Goal: Task Accomplishment & Management: Use online tool/utility

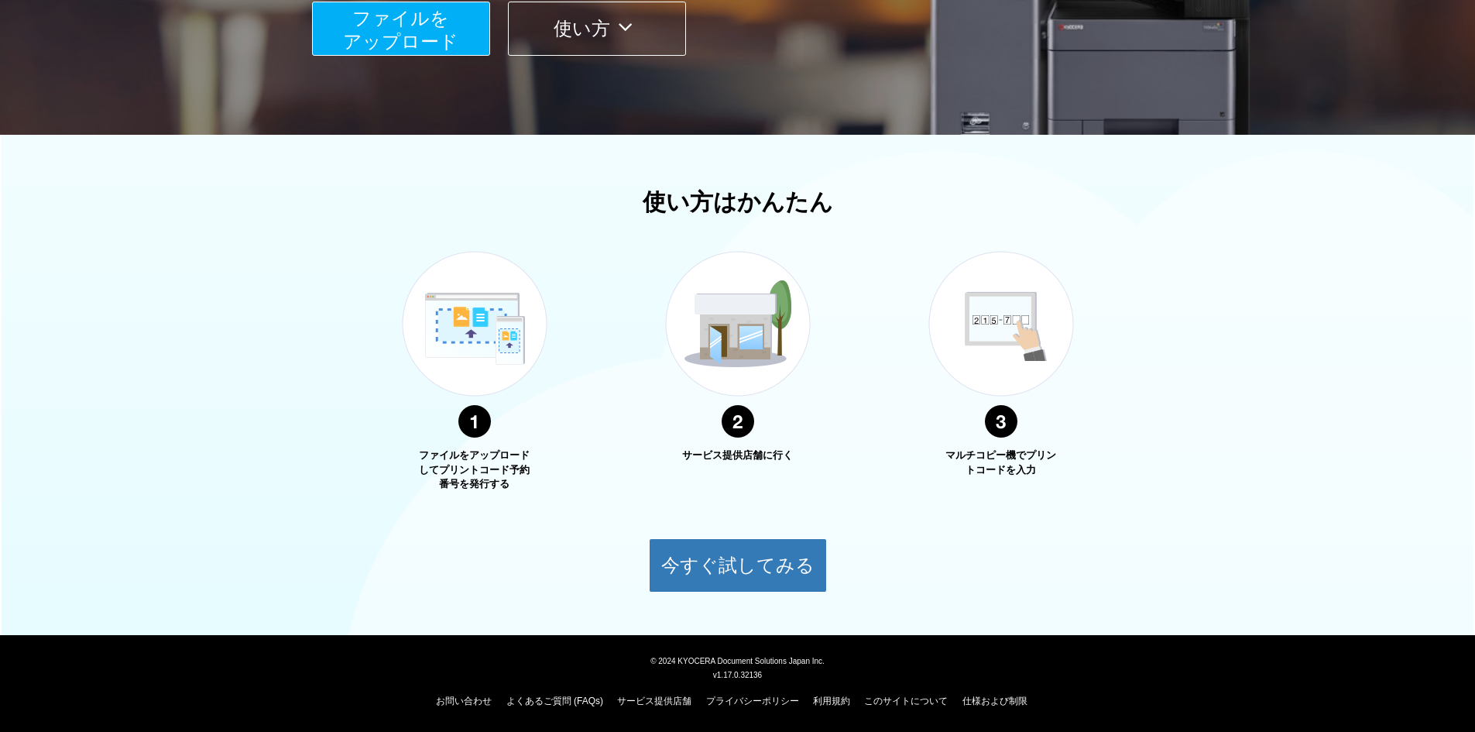
scroll to position [59, 0]
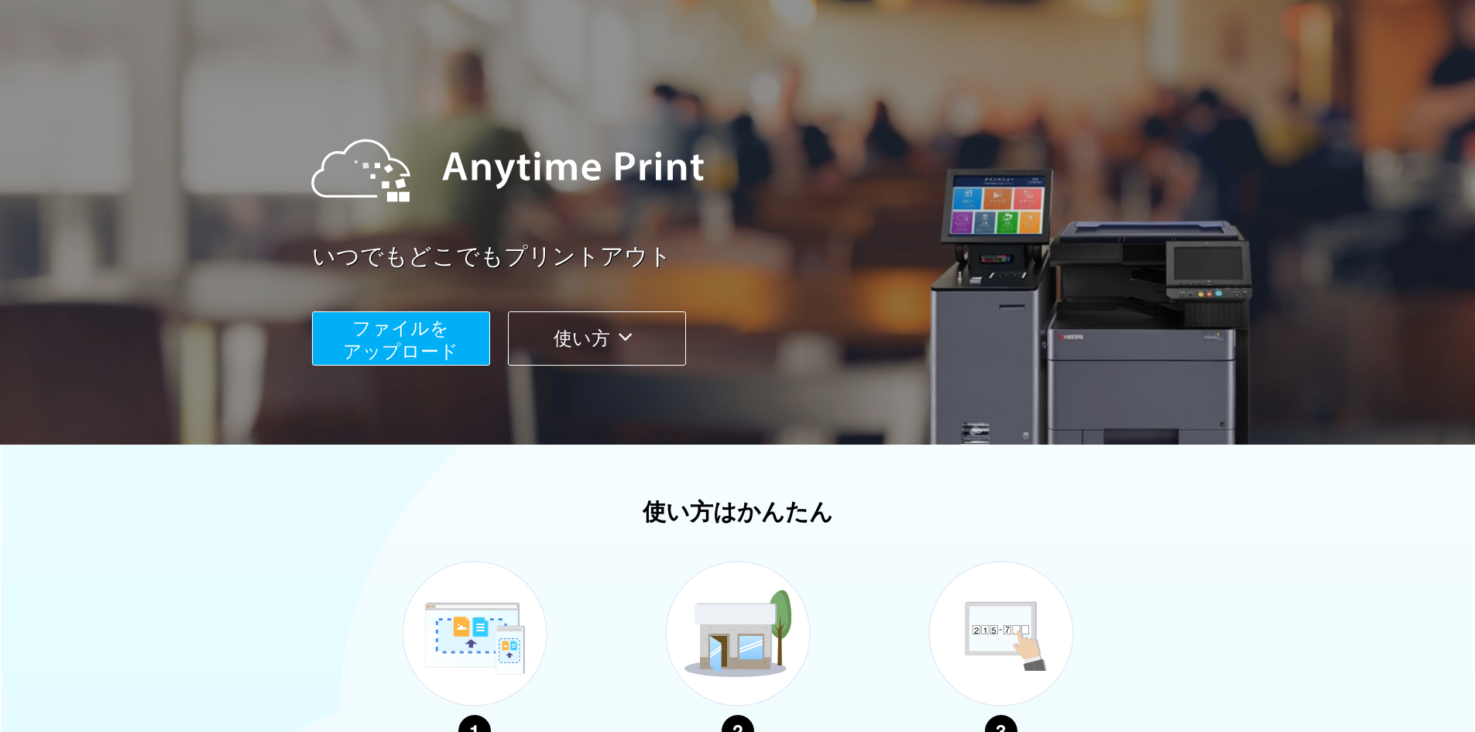
click at [386, 318] on span "ファイルを ​​アップロード" at bounding box center [400, 340] width 115 height 44
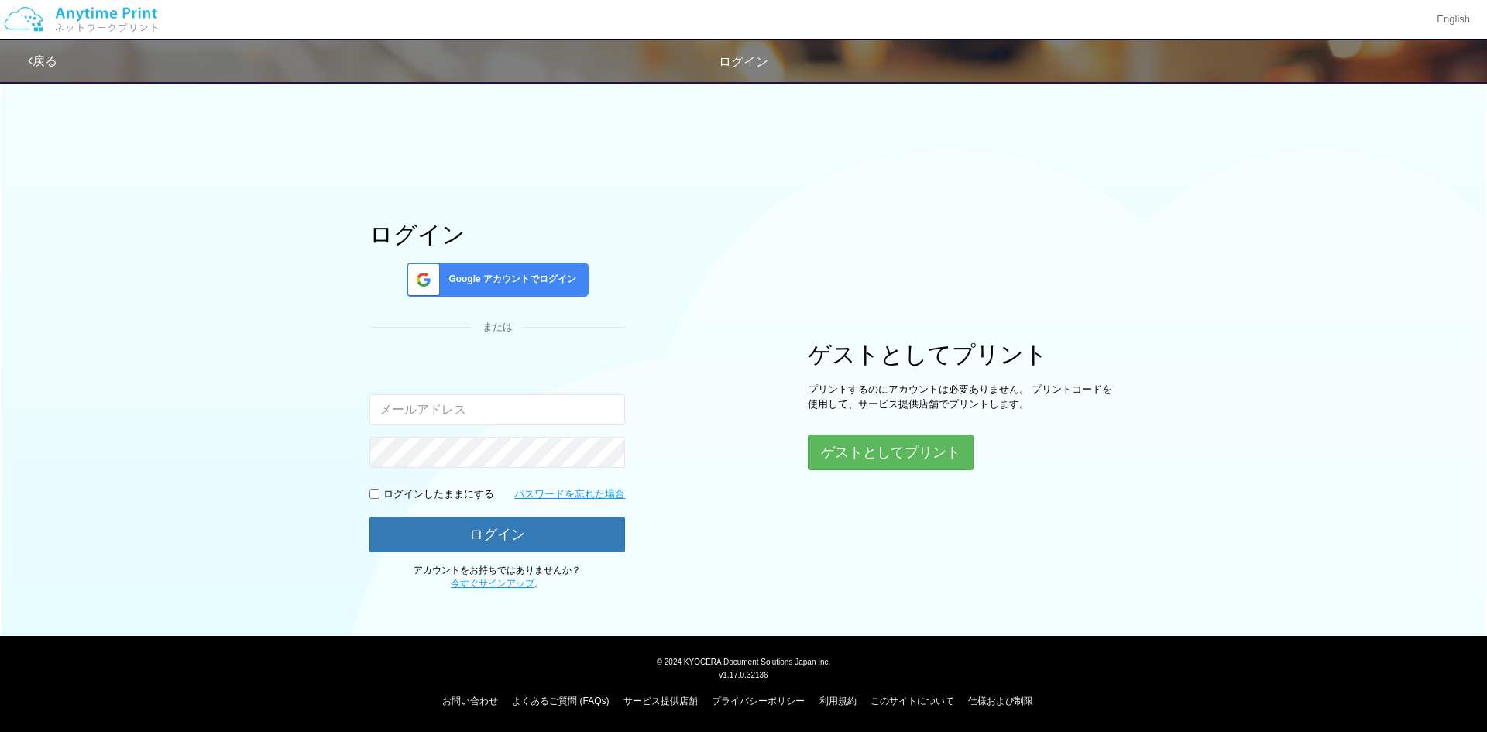
click at [441, 404] on input "email" at bounding box center [497, 409] width 256 height 31
click at [494, 379] on div "入力されたメールアドレスまたはパスワードが正しくありません。" at bounding box center [497, 391] width 256 height 67
click at [844, 458] on button "ゲストとしてプリント" at bounding box center [890, 452] width 164 height 34
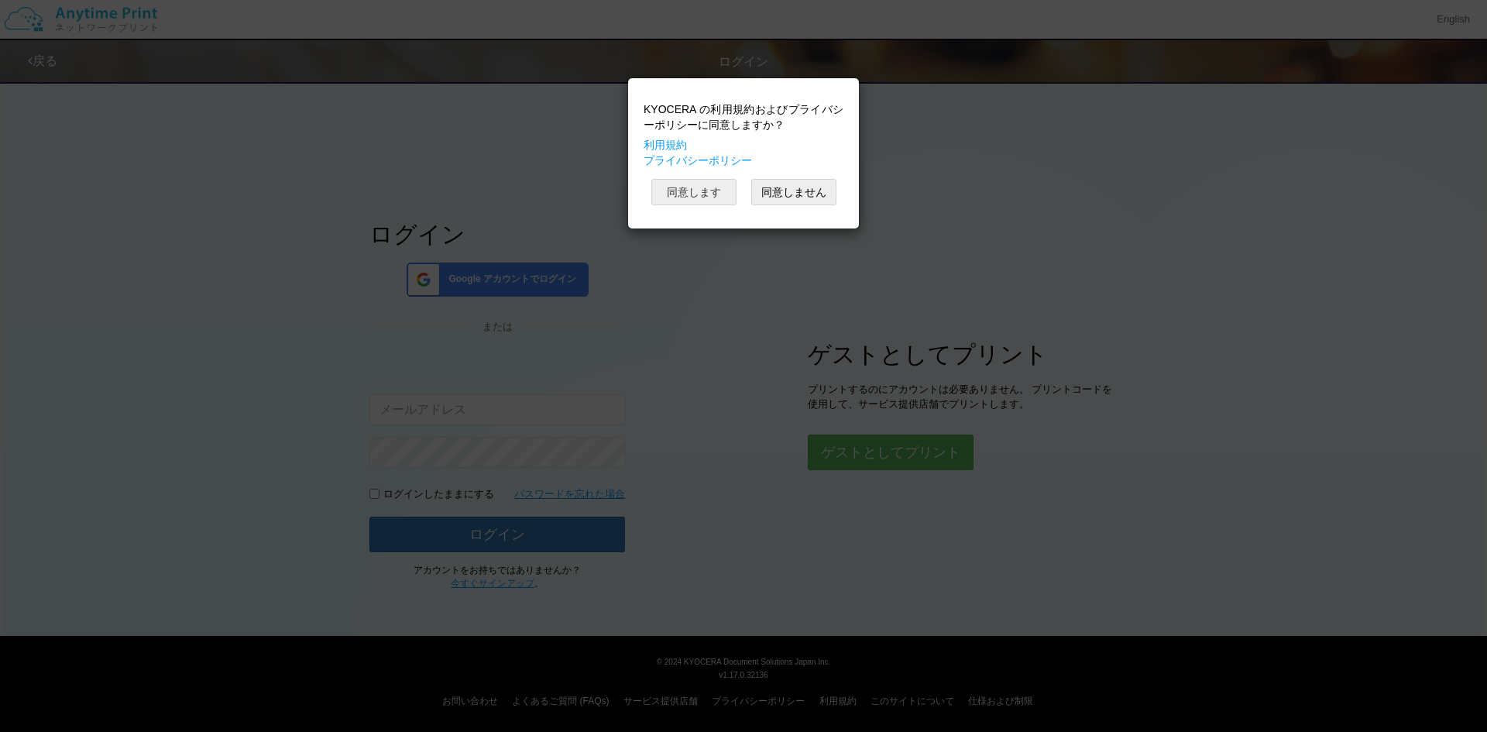
click at [688, 188] on button "同意します" at bounding box center [693, 192] width 85 height 26
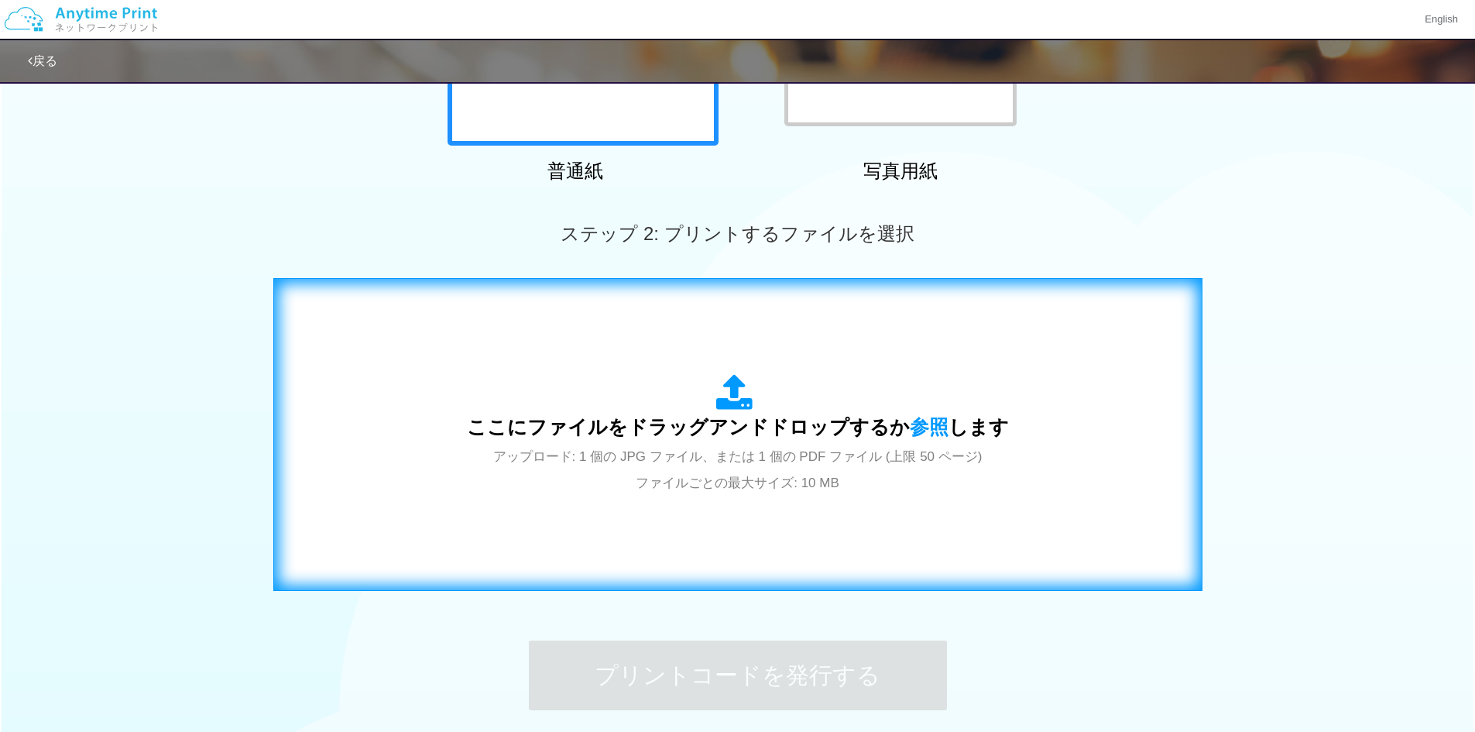
scroll to position [446, 0]
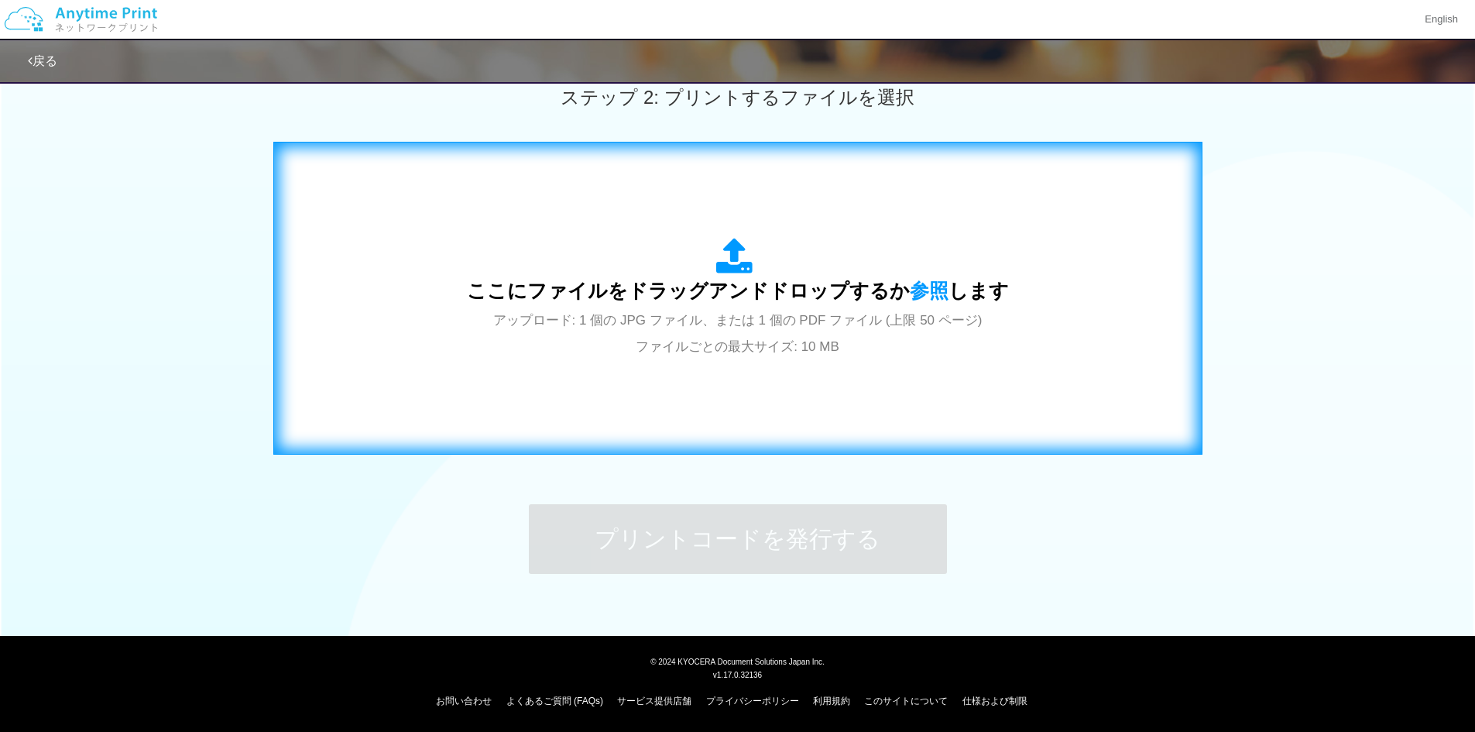
click at [763, 314] on span "アップロード: 1 個の JPG ファイル、または 1 個の PDF ファイル (上限 50 ページ) ファイルごとの最大サイズ: 10 MB" at bounding box center [737, 333] width 489 height 41
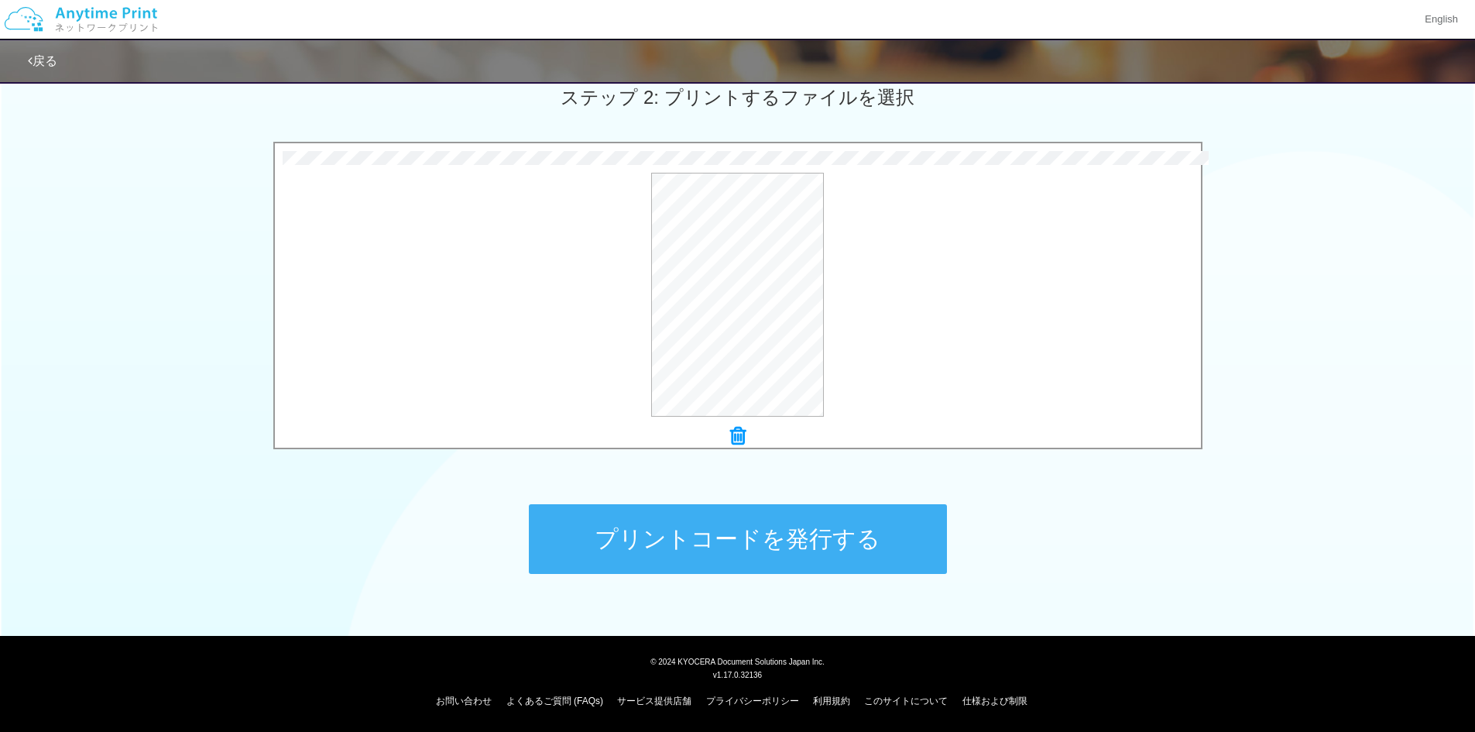
click at [844, 555] on button "プリントコードを発行する" at bounding box center [738, 539] width 418 height 70
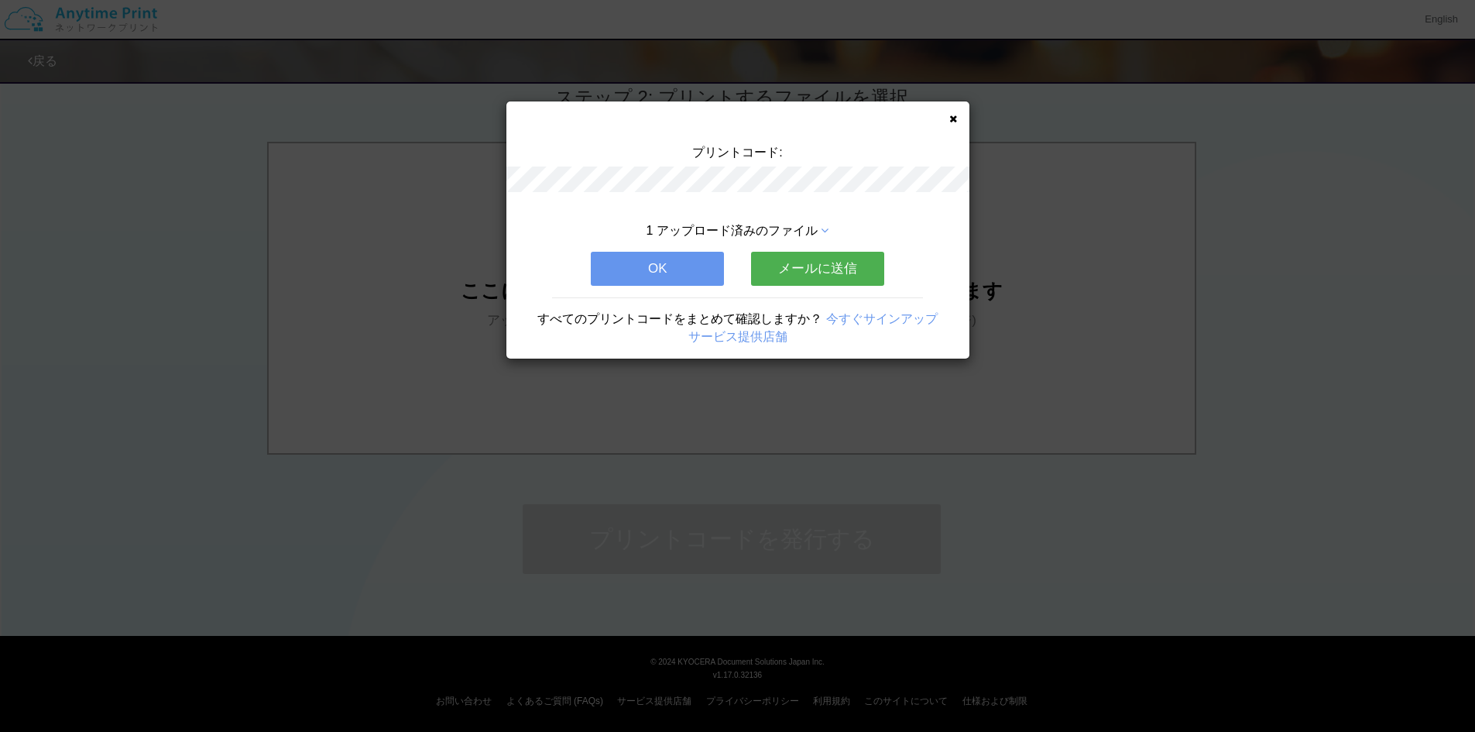
scroll to position [0, 0]
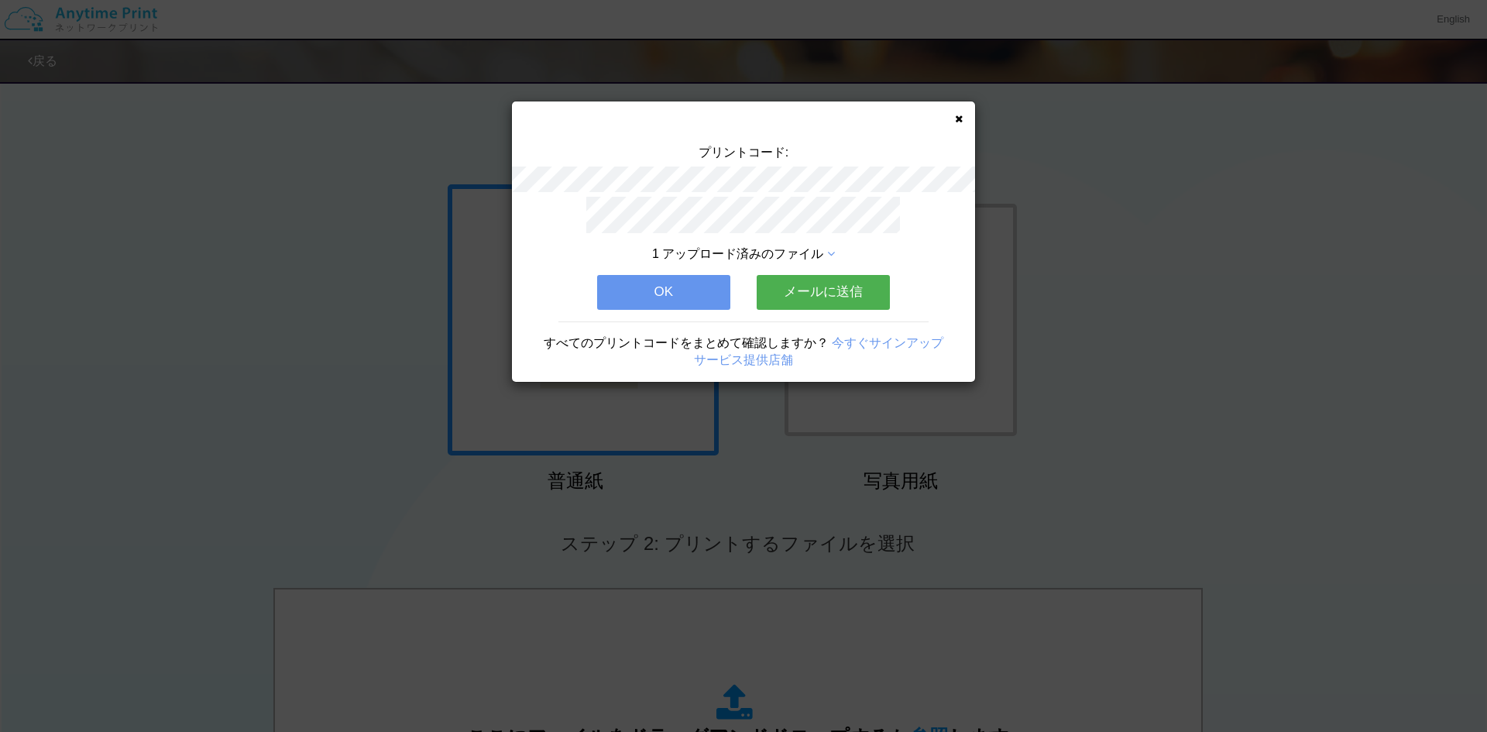
click at [695, 277] on button "OK" at bounding box center [663, 292] width 133 height 34
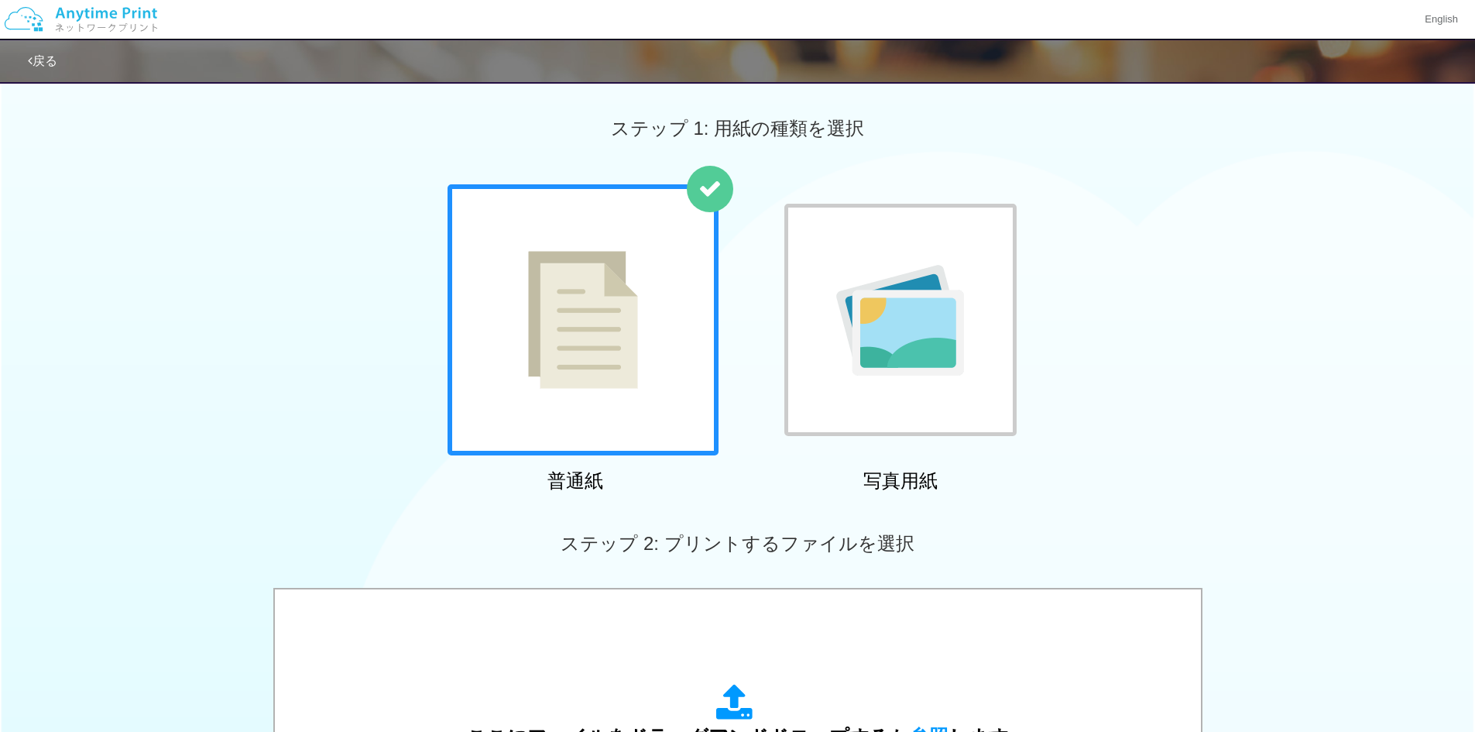
click at [148, 13] on img at bounding box center [80, 19] width 165 height 54
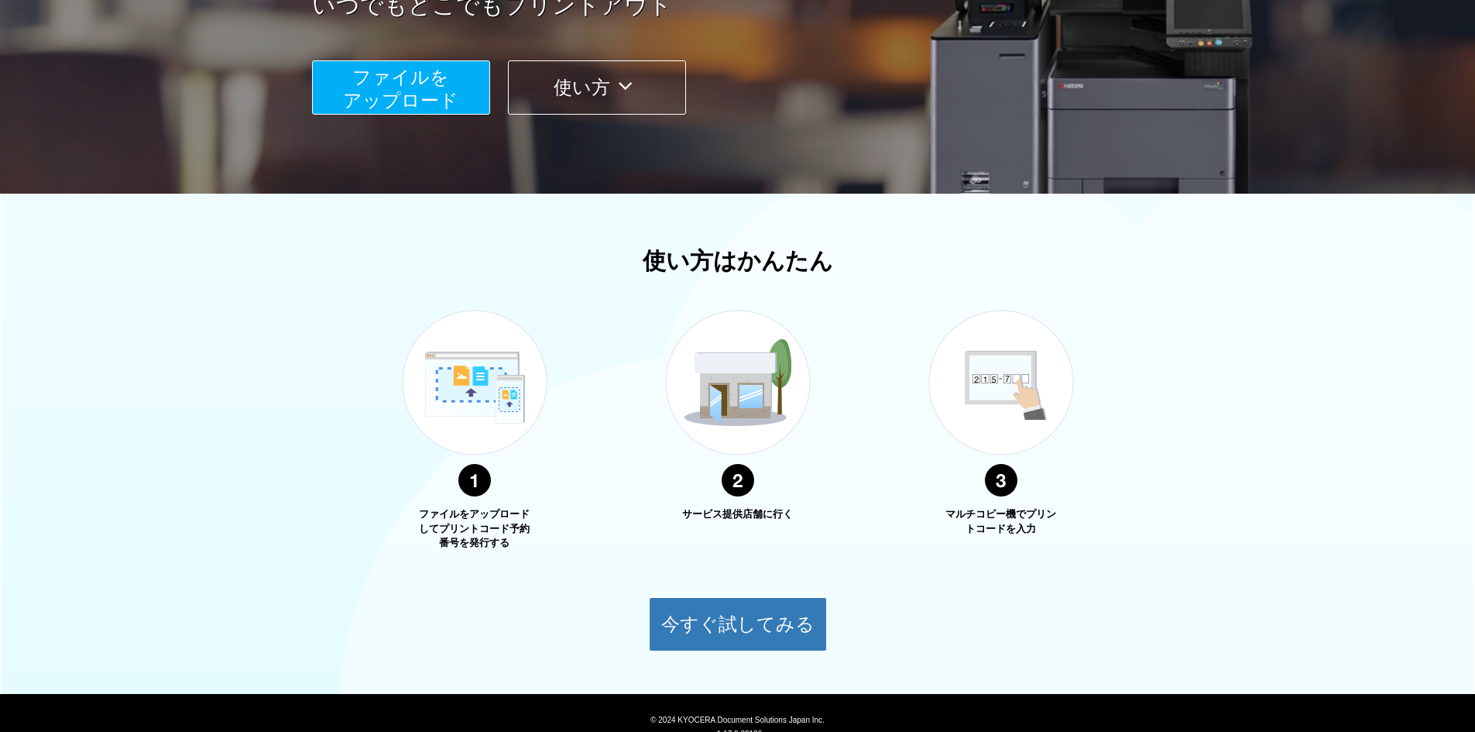
scroll to position [369, 0]
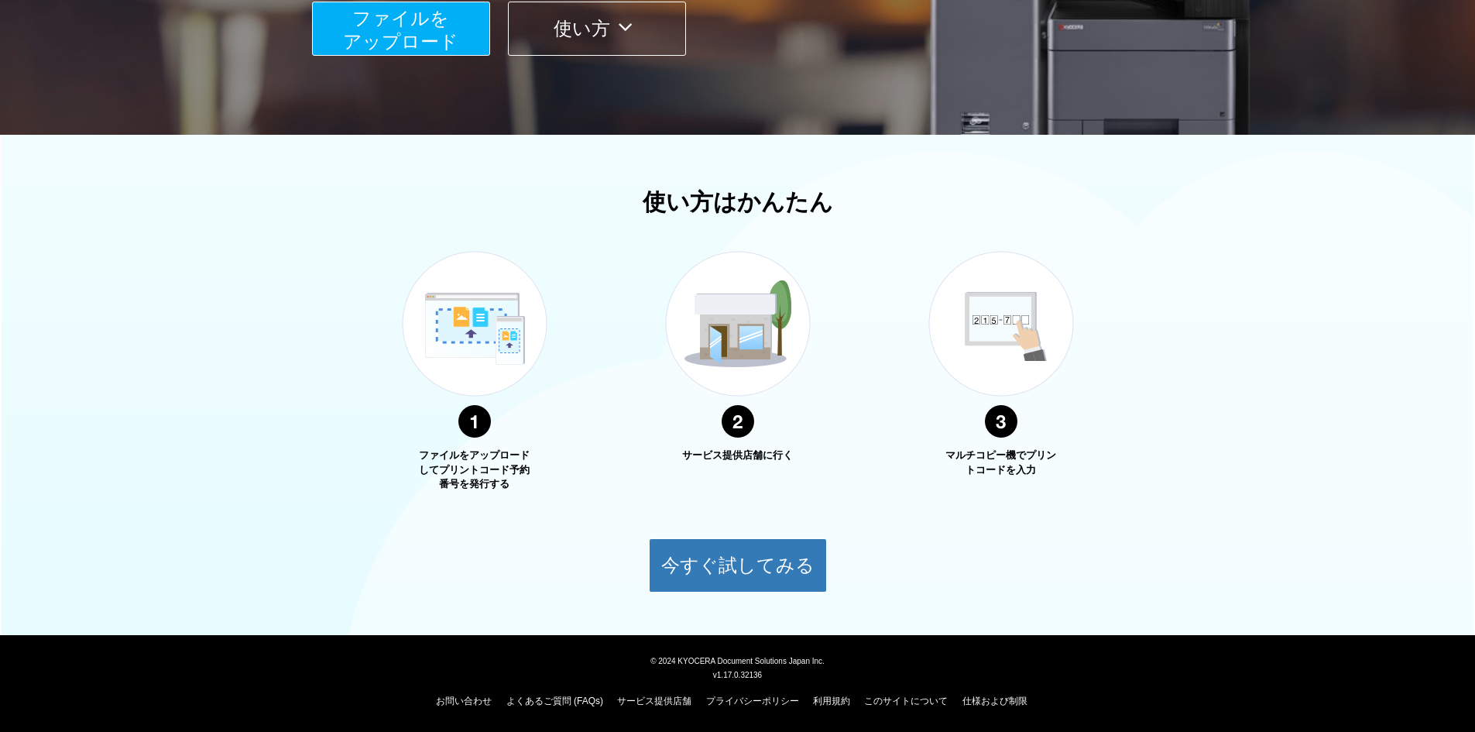
click at [534, 690] on div "お問い合わせ よくあるご質問 (FAQs) サービス提供店舗 プライバシーポリシー 利用規約 このサイトについて 仕様および制限" at bounding box center [737, 697] width 1457 height 31
click at [533, 700] on link "よくあるご質問 (FAQs)" at bounding box center [555, 701] width 97 height 11
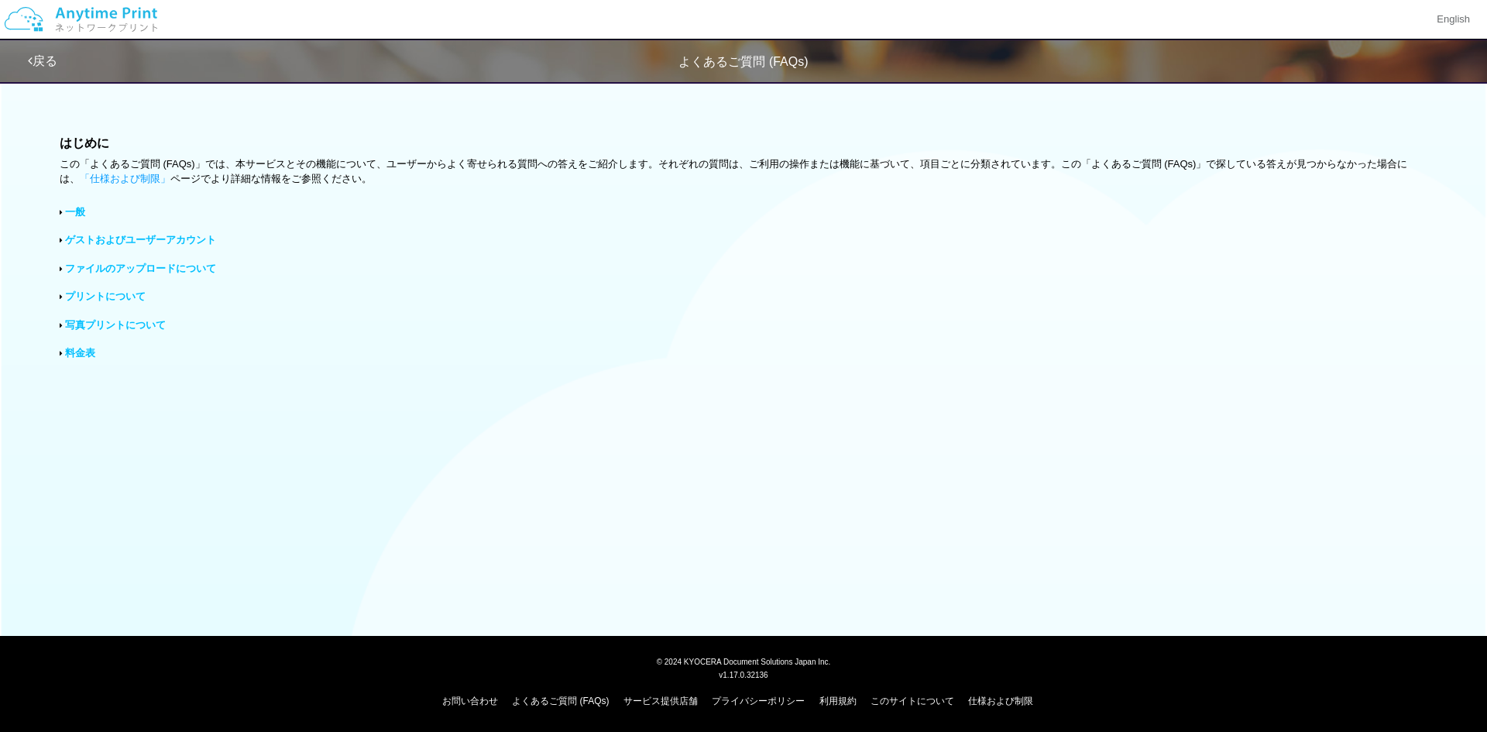
click at [170, 274] on link "ファイルのアップロードについて" at bounding box center [140, 269] width 151 height 12
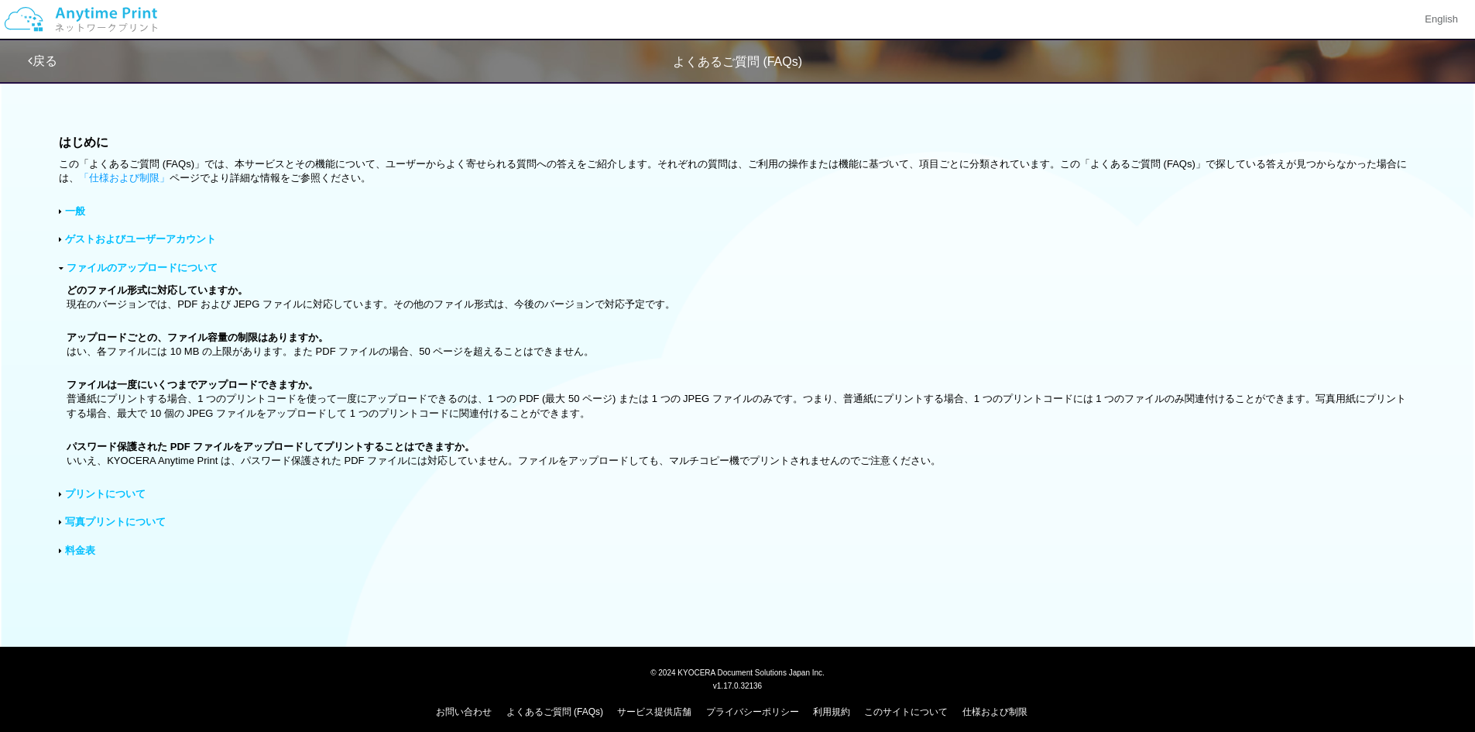
click at [71, 552] on link "料金表" at bounding box center [80, 550] width 30 height 12
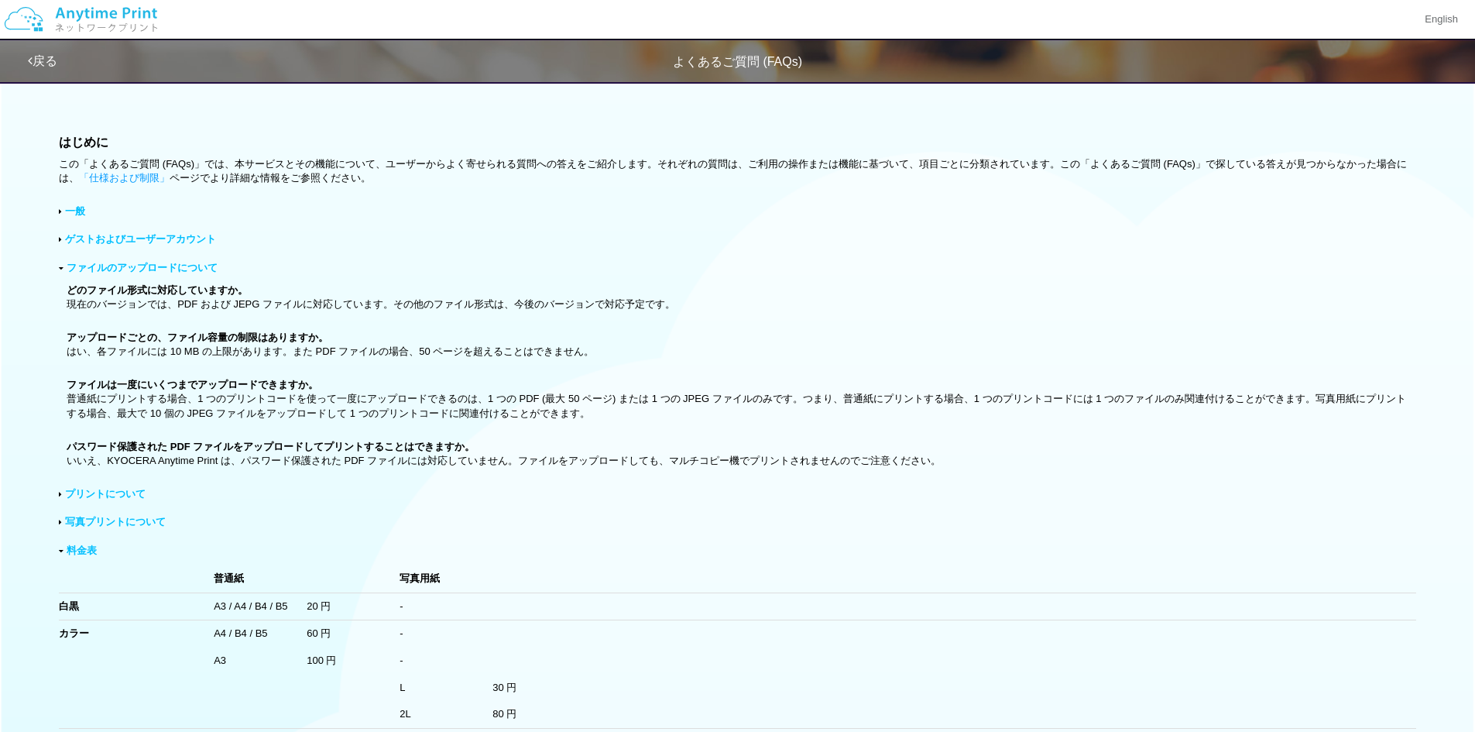
click at [76, 211] on link "一般" at bounding box center [75, 211] width 20 height 12
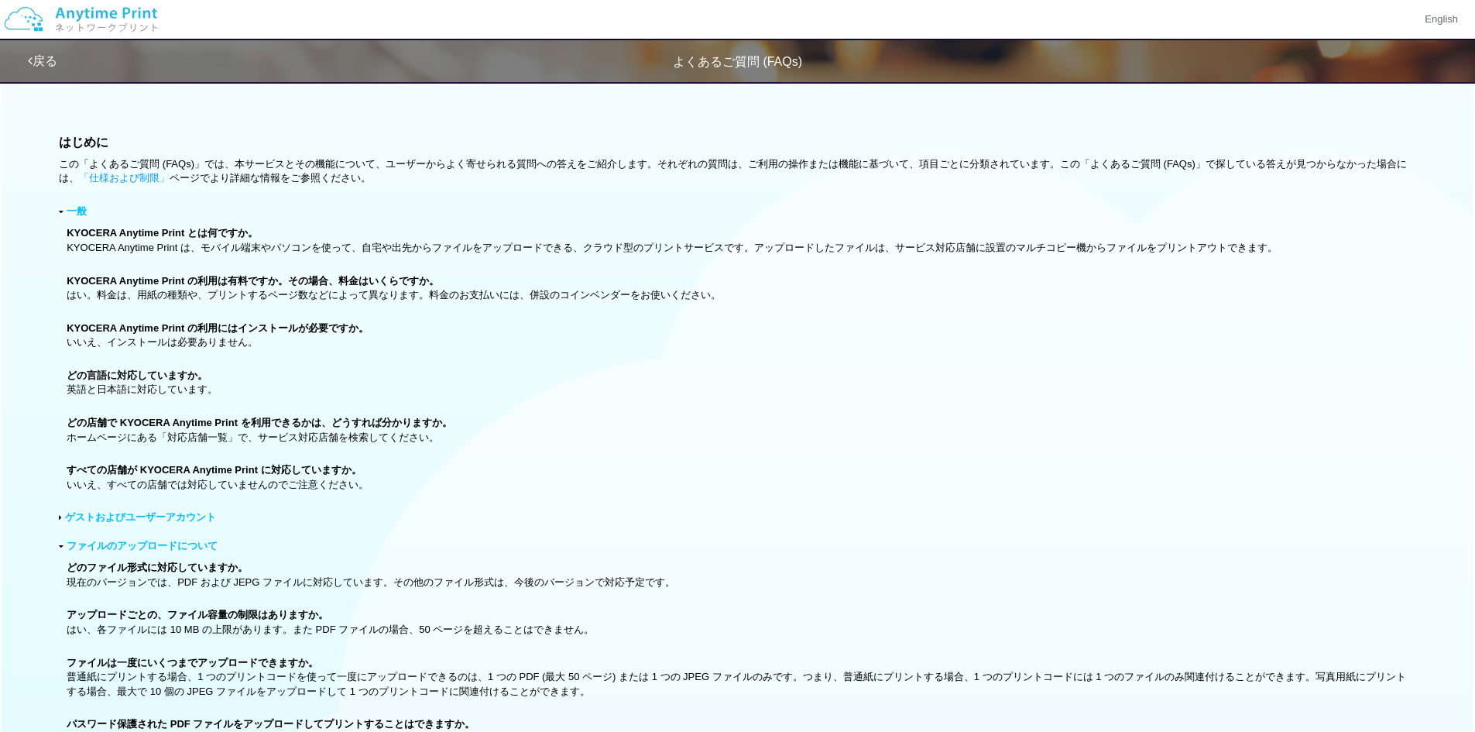
click at [153, 513] on link "ゲストおよびユーザーアカウント" at bounding box center [140, 517] width 151 height 12
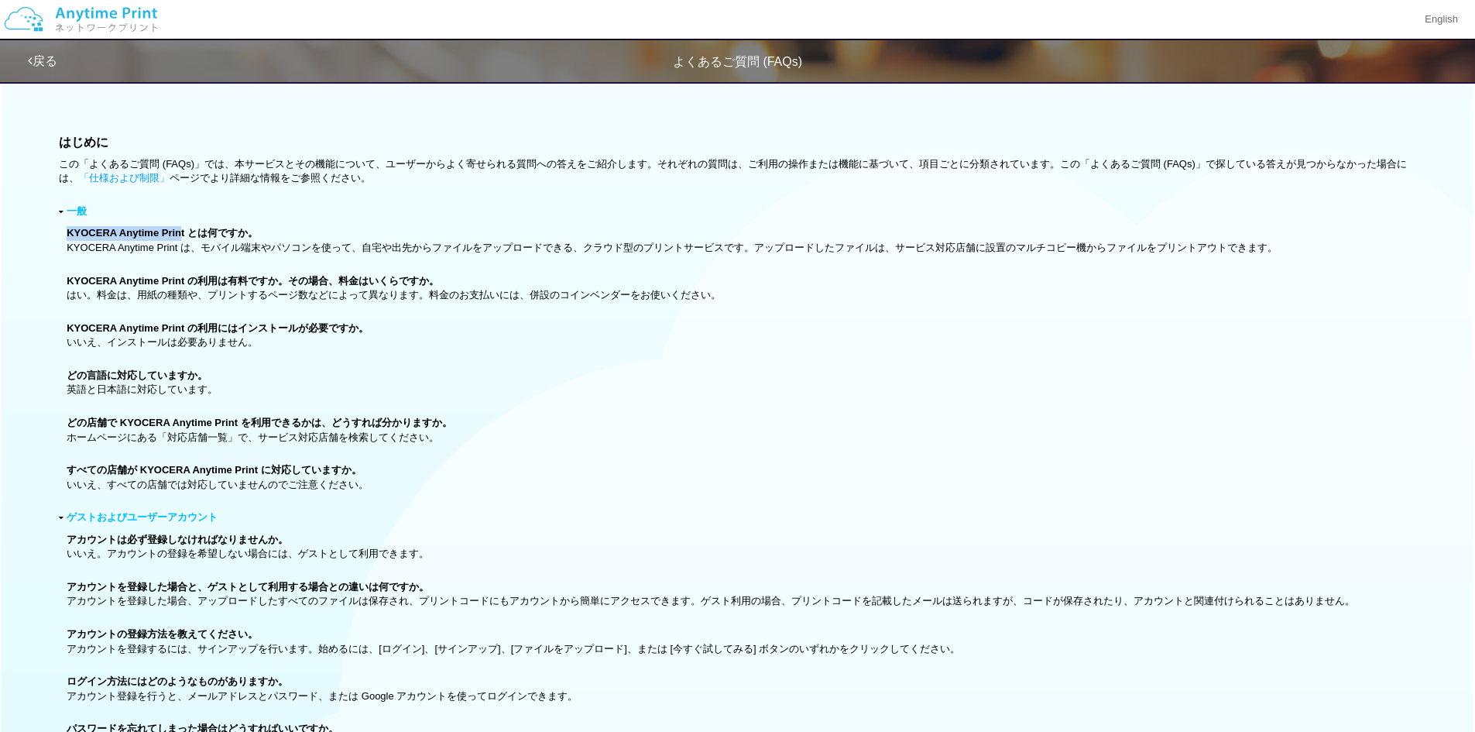
drag, startPoint x: 57, startPoint y: 233, endPoint x: 193, endPoint y: 235, distance: 135.5
click at [193, 235] on b "KYOCERA Anytime Print とは何ですか。" at bounding box center [162, 233] width 191 height 12
drag, startPoint x: 199, startPoint y: 234, endPoint x: 68, endPoint y: 238, distance: 131.0
click at [68, 238] on b "KYOCERA Anytime Print とは何ですか。" at bounding box center [162, 233] width 191 height 12
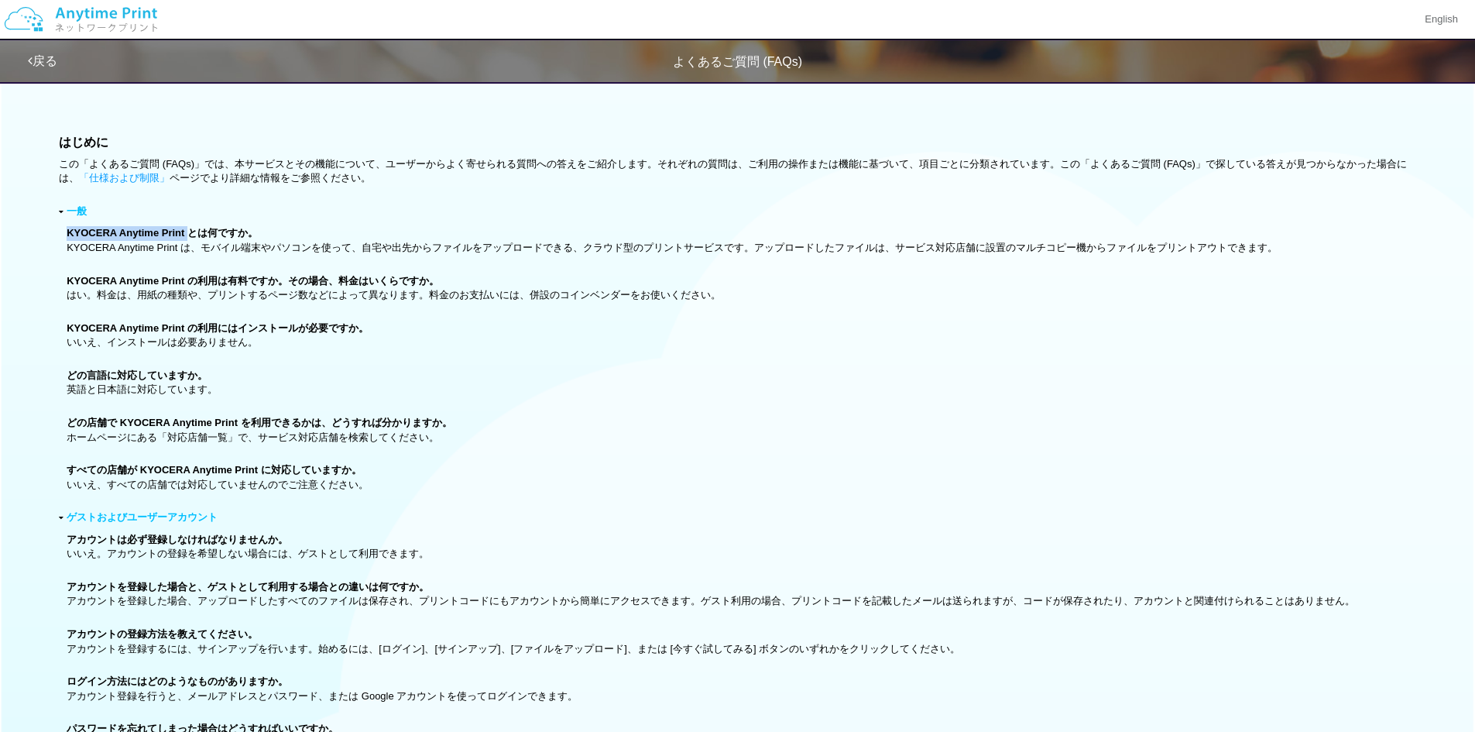
click at [112, 22] on img at bounding box center [80, 19] width 165 height 54
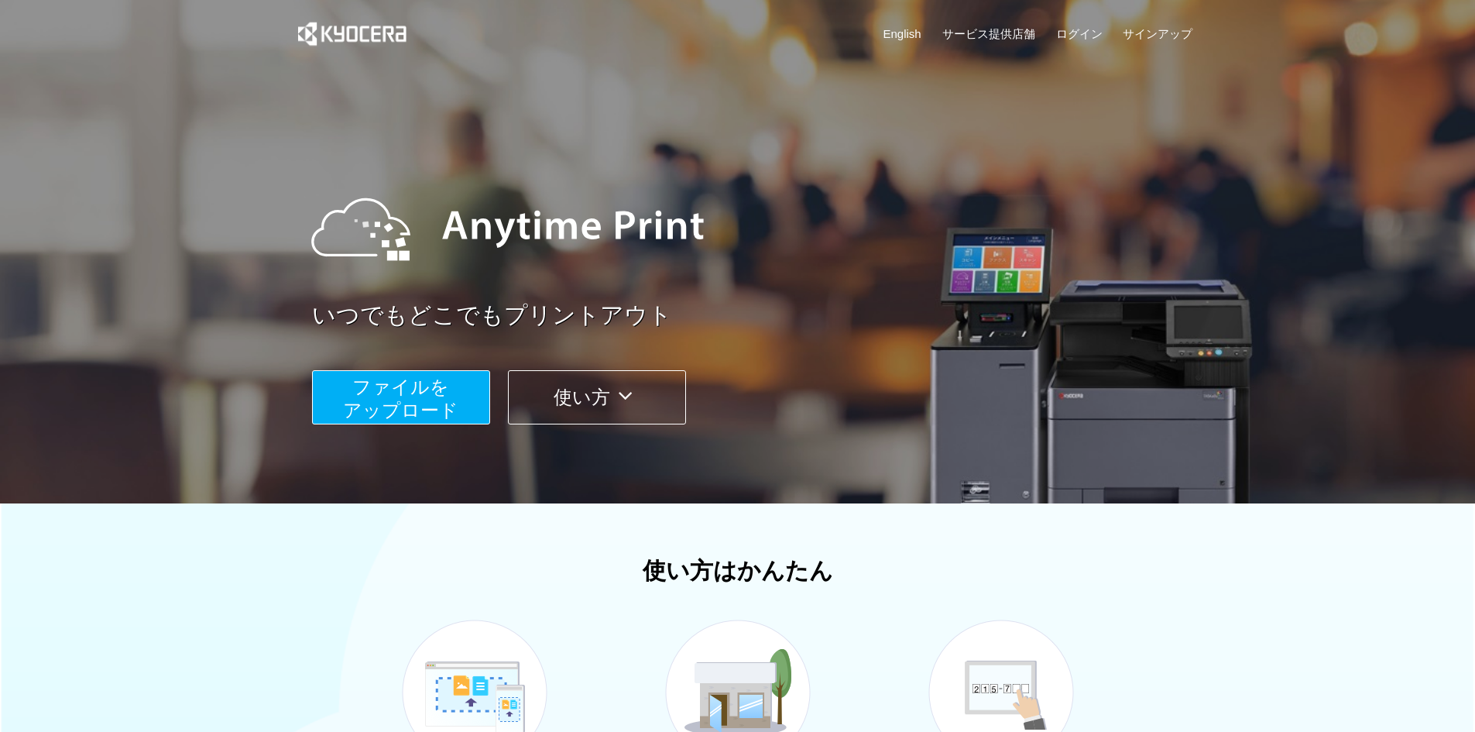
click at [378, 406] on span "ファイルを ​​アップロード" at bounding box center [400, 398] width 115 height 44
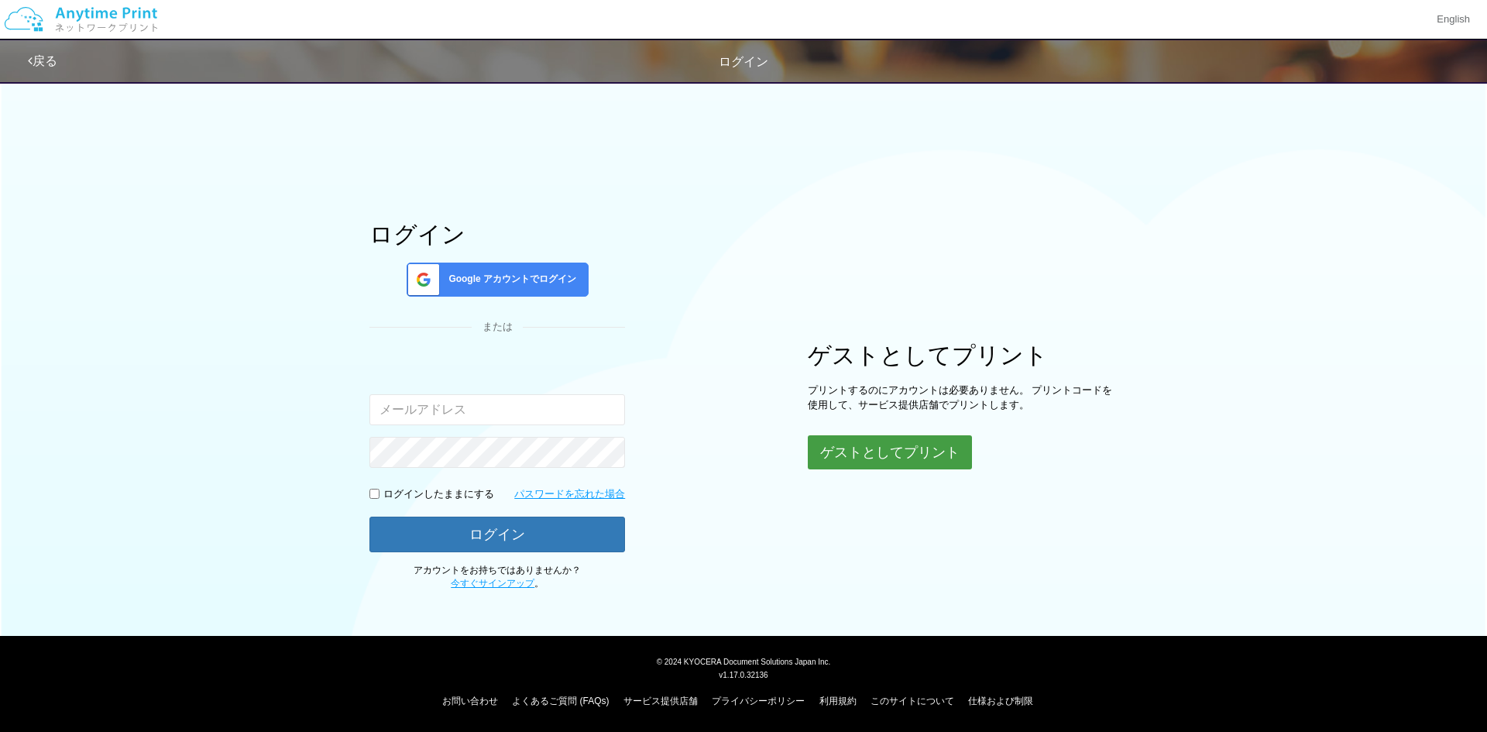
click at [850, 445] on button "ゲストとしてプリント" at bounding box center [890, 452] width 164 height 34
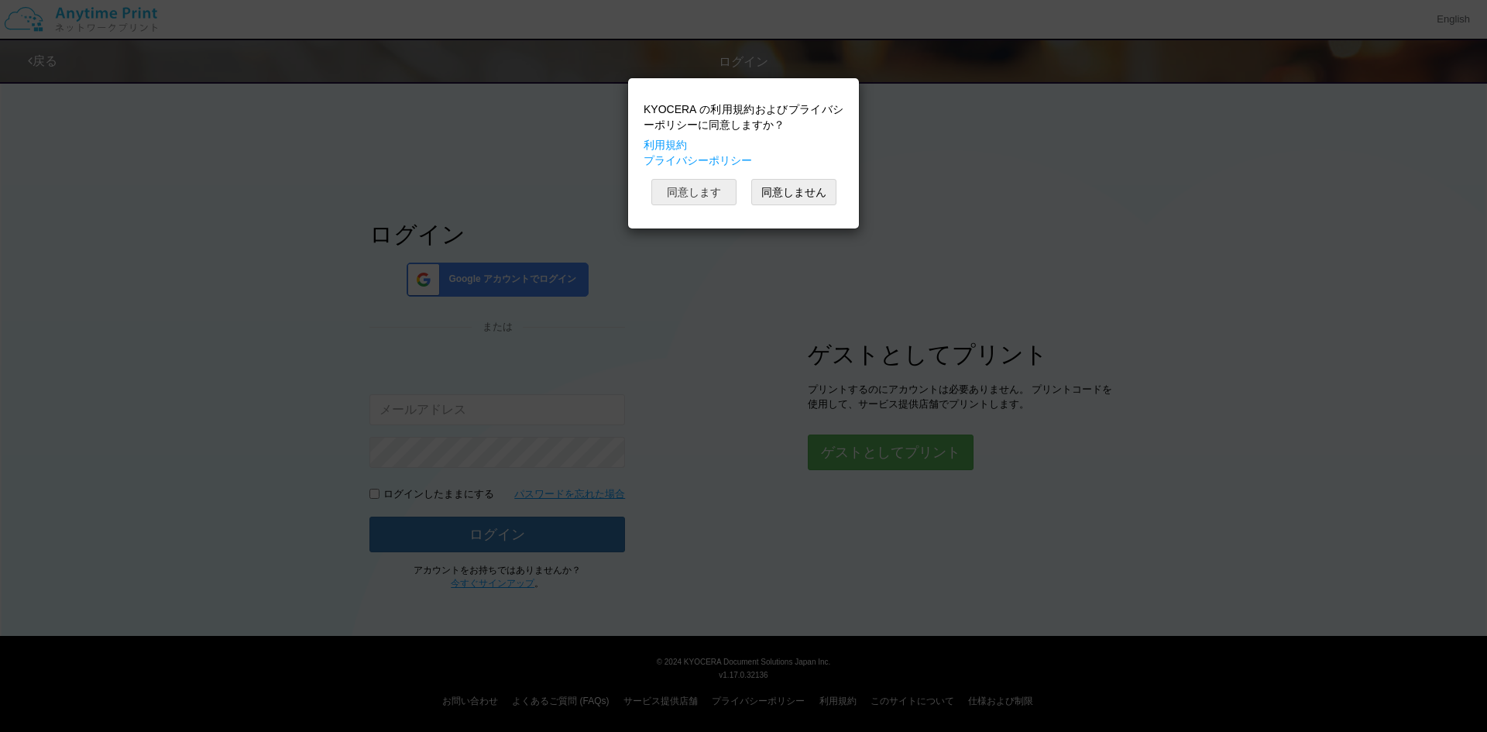
click at [702, 189] on button "同意します" at bounding box center [693, 192] width 85 height 26
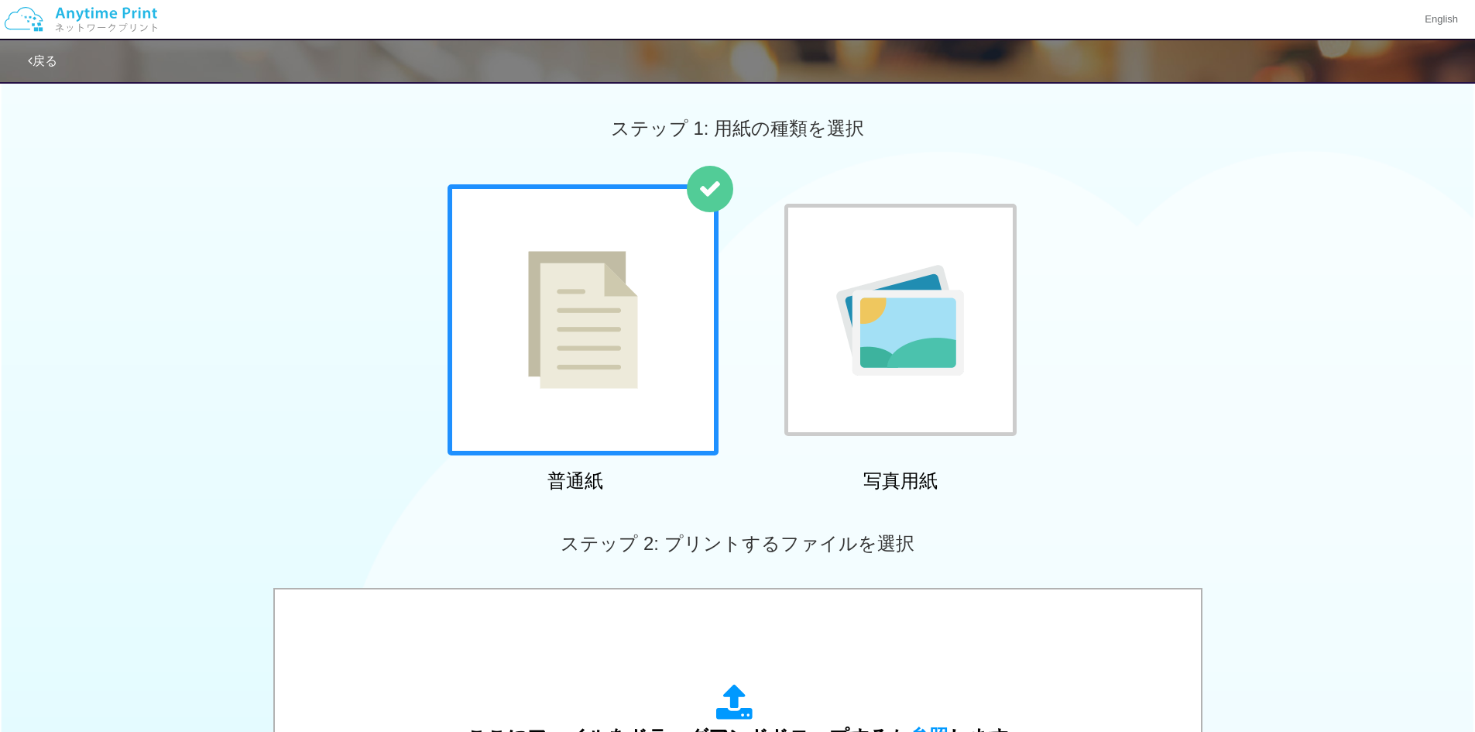
click at [573, 294] on img at bounding box center [583, 320] width 110 height 138
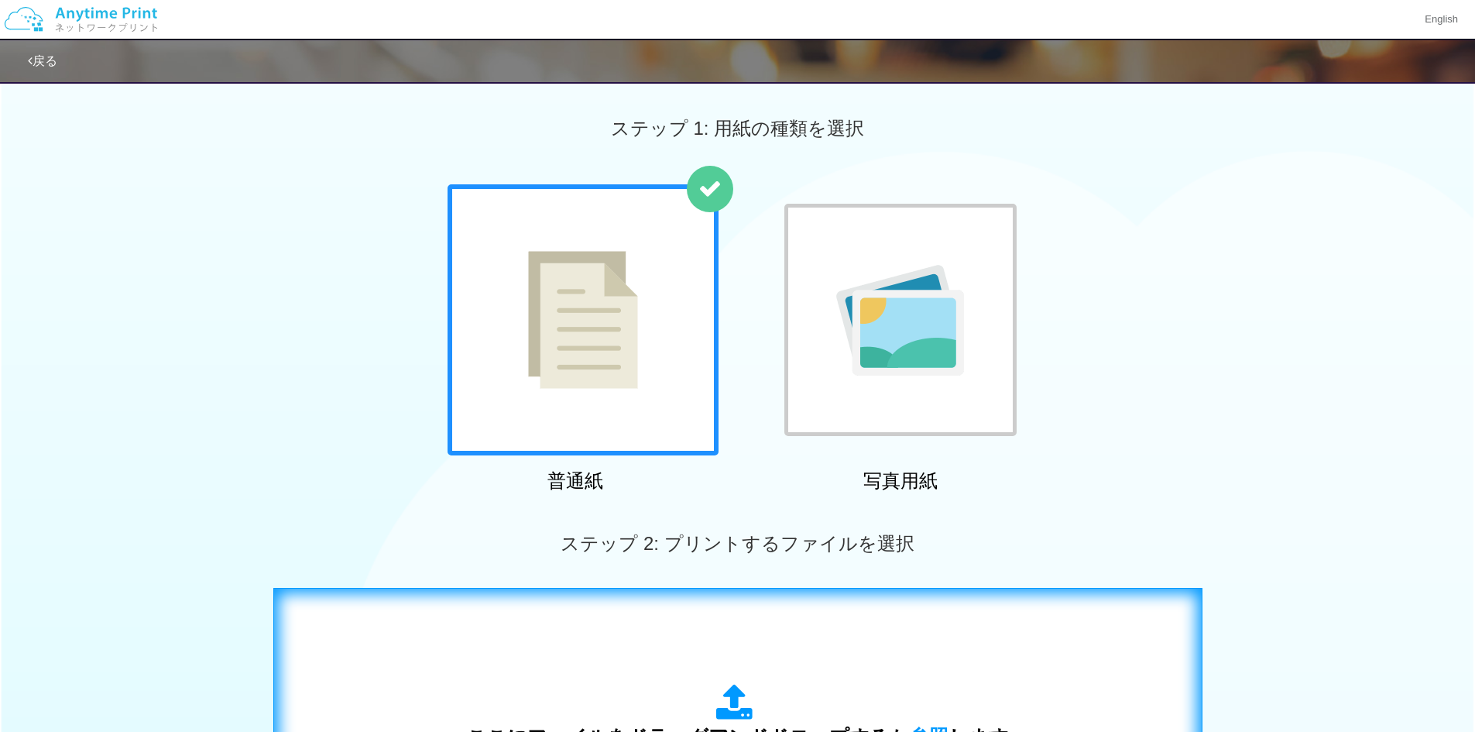
scroll to position [232, 0]
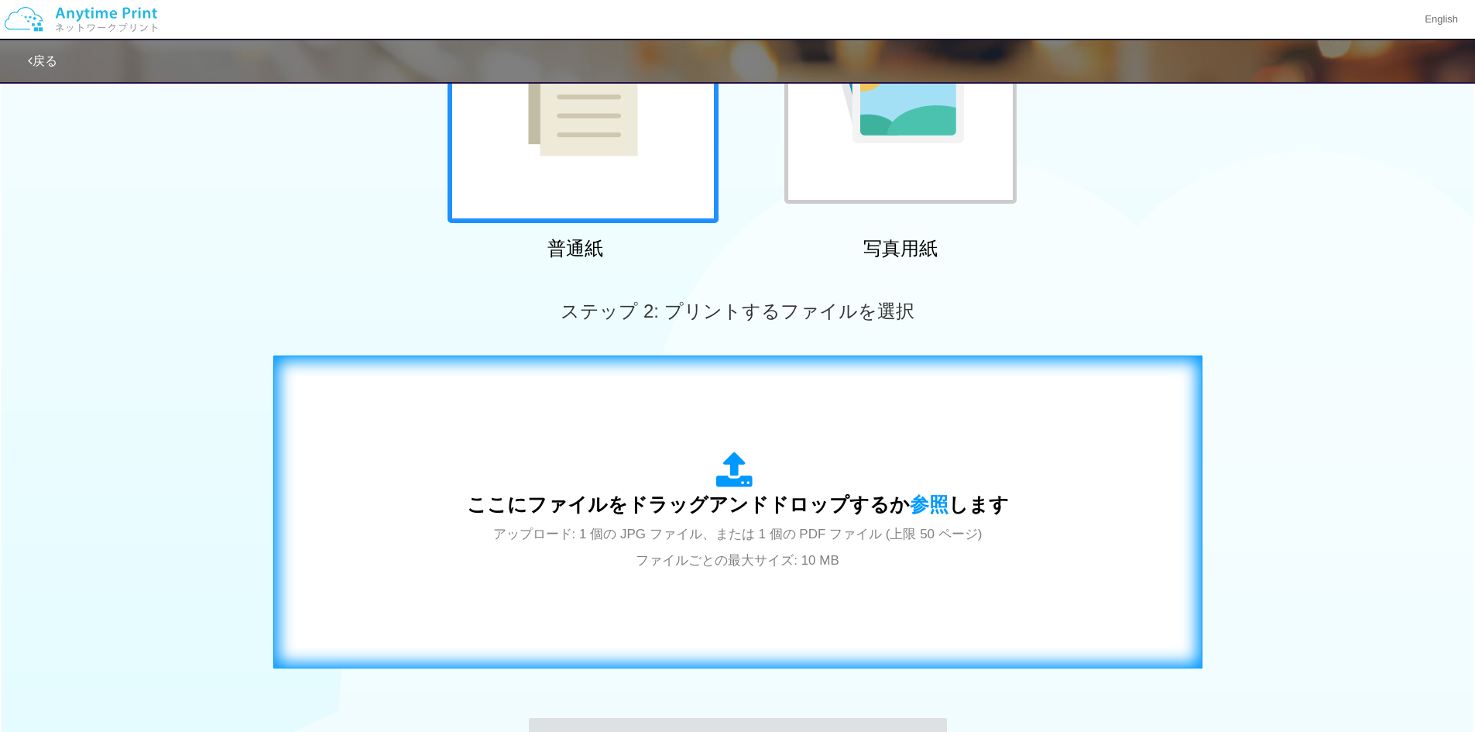
click at [709, 477] on div "ここにファイルをドラッグアンドドロップするか 参照 します アップロード: 1 個の JPG ファイル、または 1 個の PDF ファイル (上限 50 ペー…" at bounding box center [738, 512] width 542 height 121
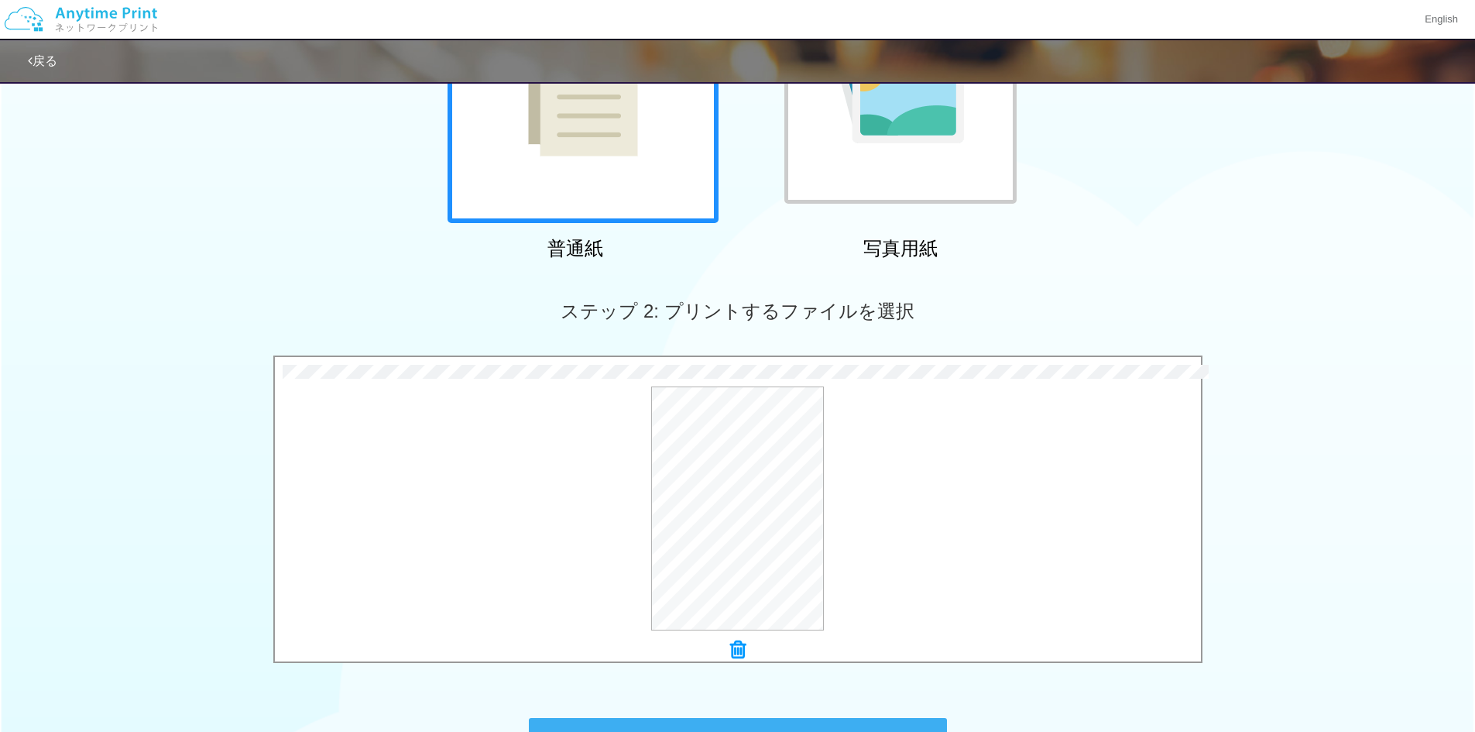
scroll to position [446, 0]
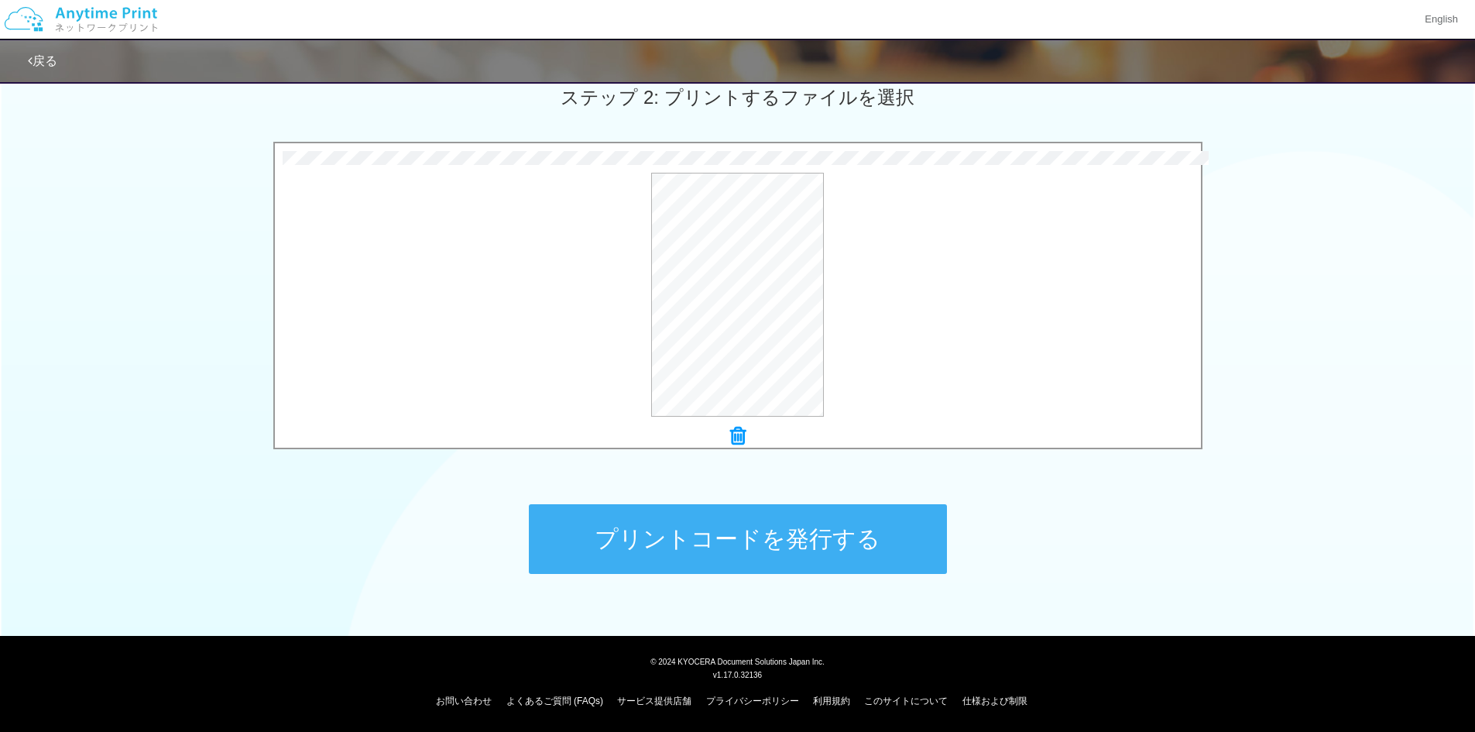
click at [772, 543] on button "プリントコードを発行する" at bounding box center [738, 539] width 418 height 70
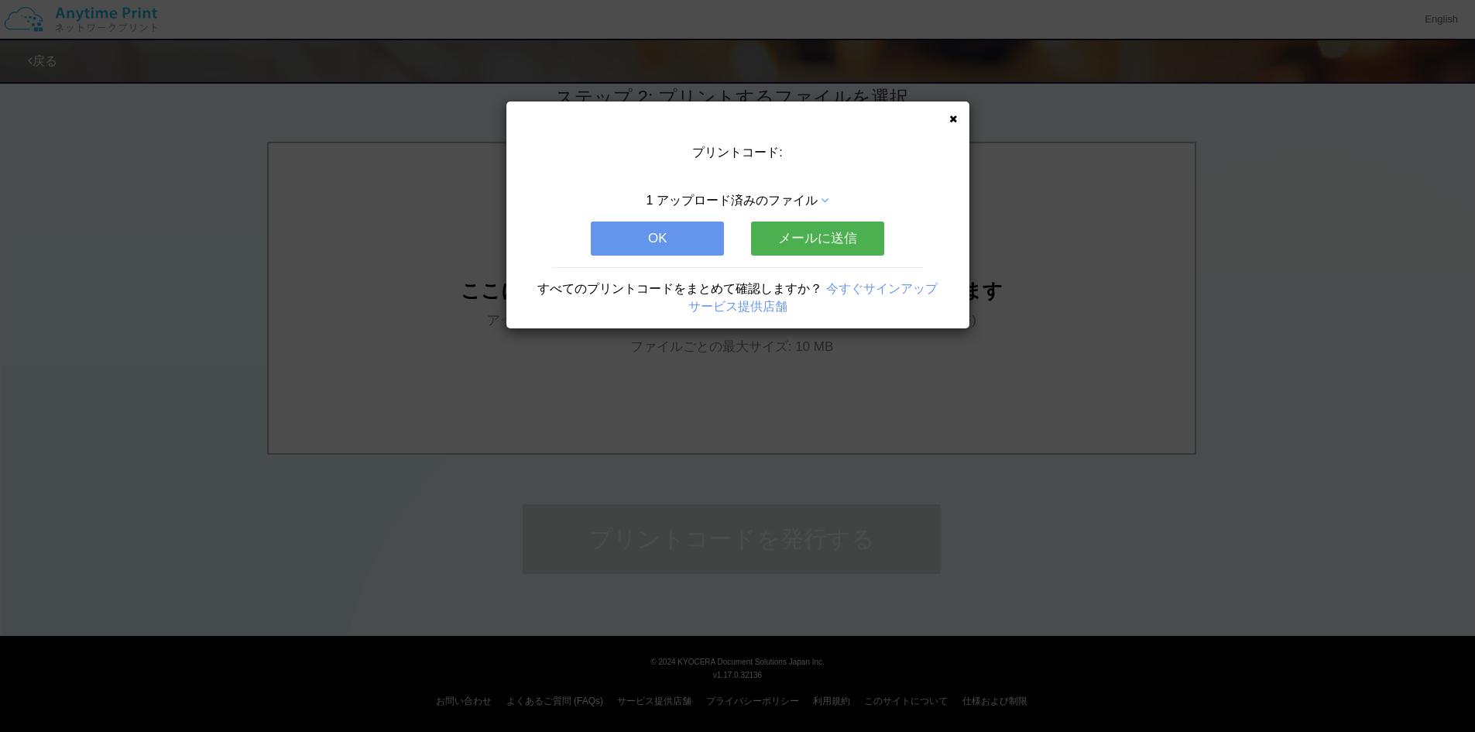
scroll to position [0, 0]
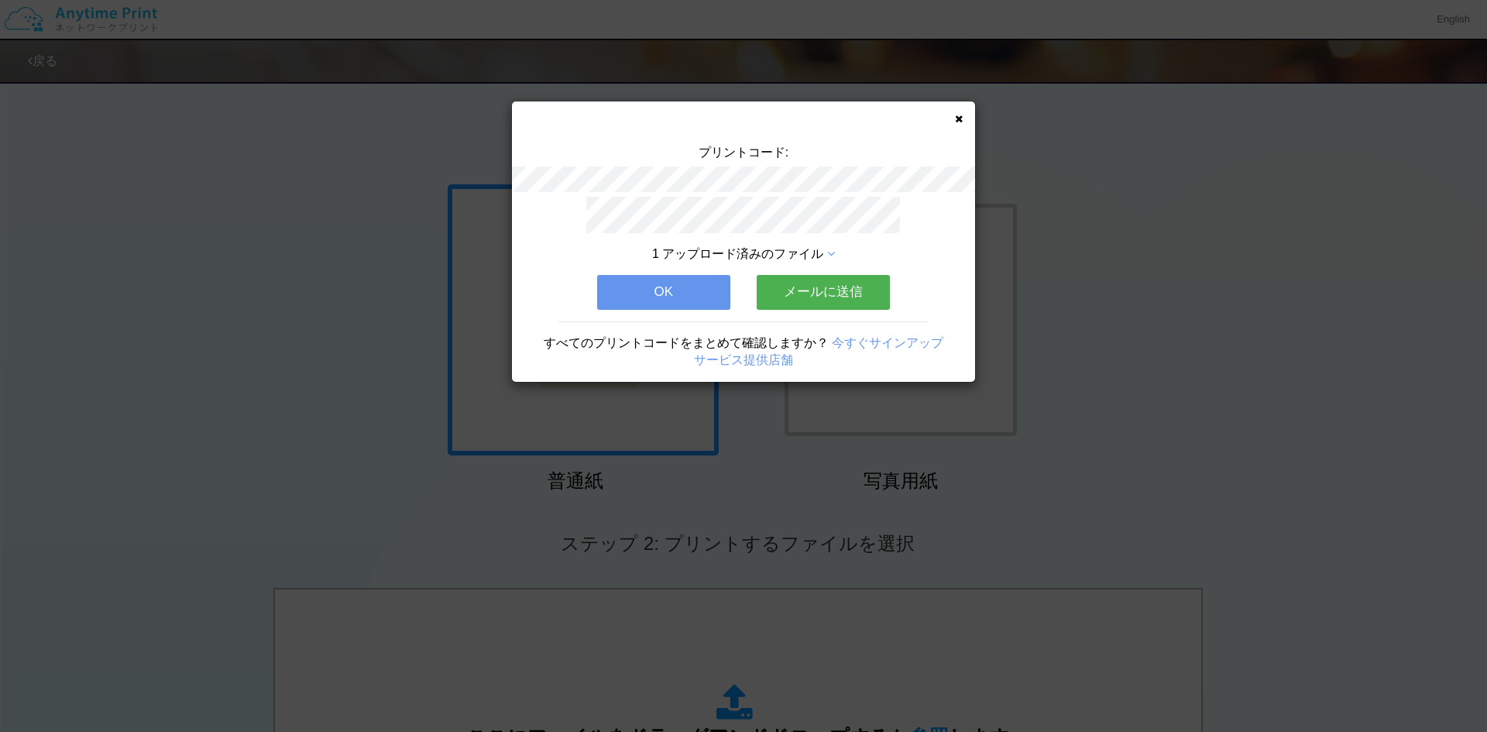
click at [827, 290] on button "メールに送信" at bounding box center [823, 292] width 133 height 34
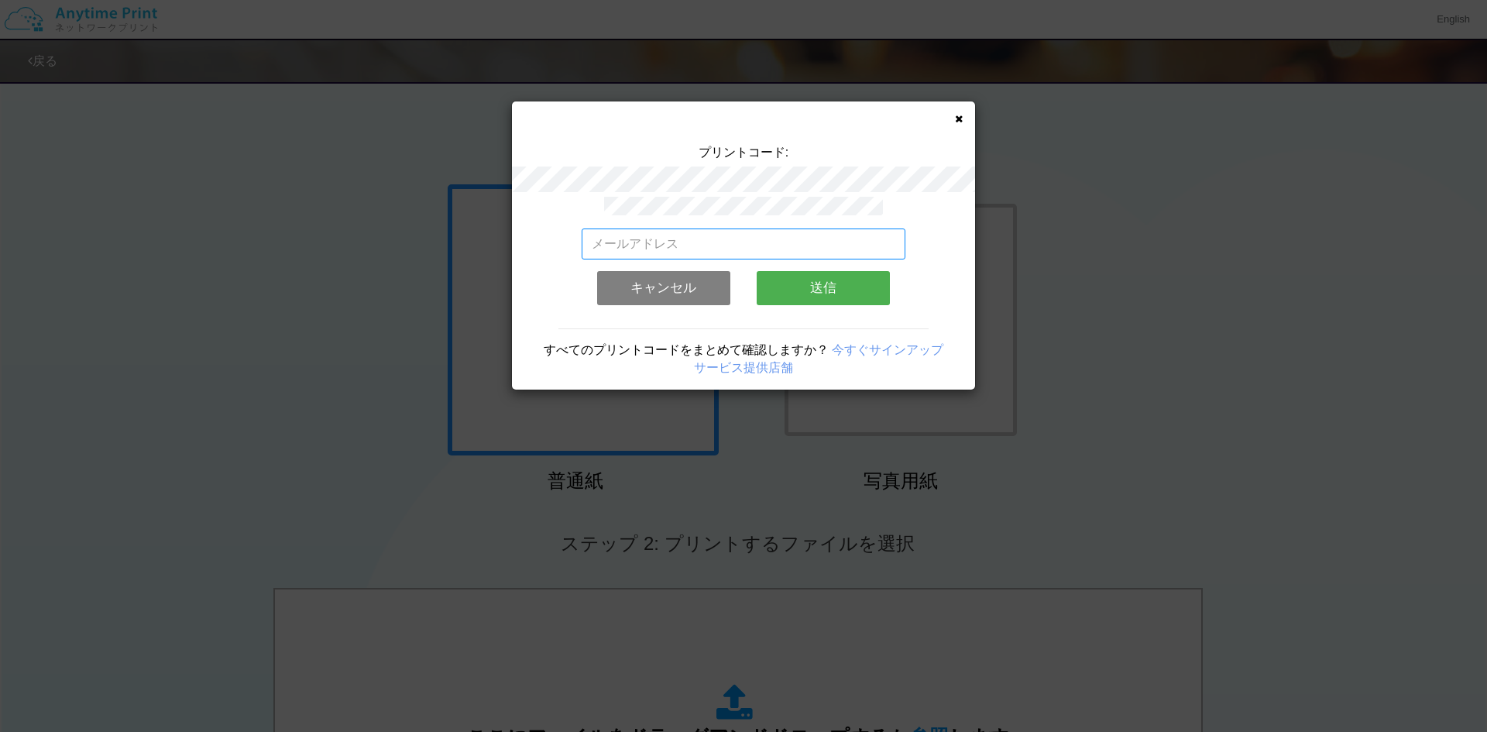
click at [775, 239] on input "email" at bounding box center [744, 243] width 325 height 31
click at [768, 239] on input "email" at bounding box center [744, 243] width 325 height 31
type input "[EMAIL_ADDRESS][DOMAIN_NAME]"
click at [792, 277] on button "送信" at bounding box center [823, 288] width 133 height 34
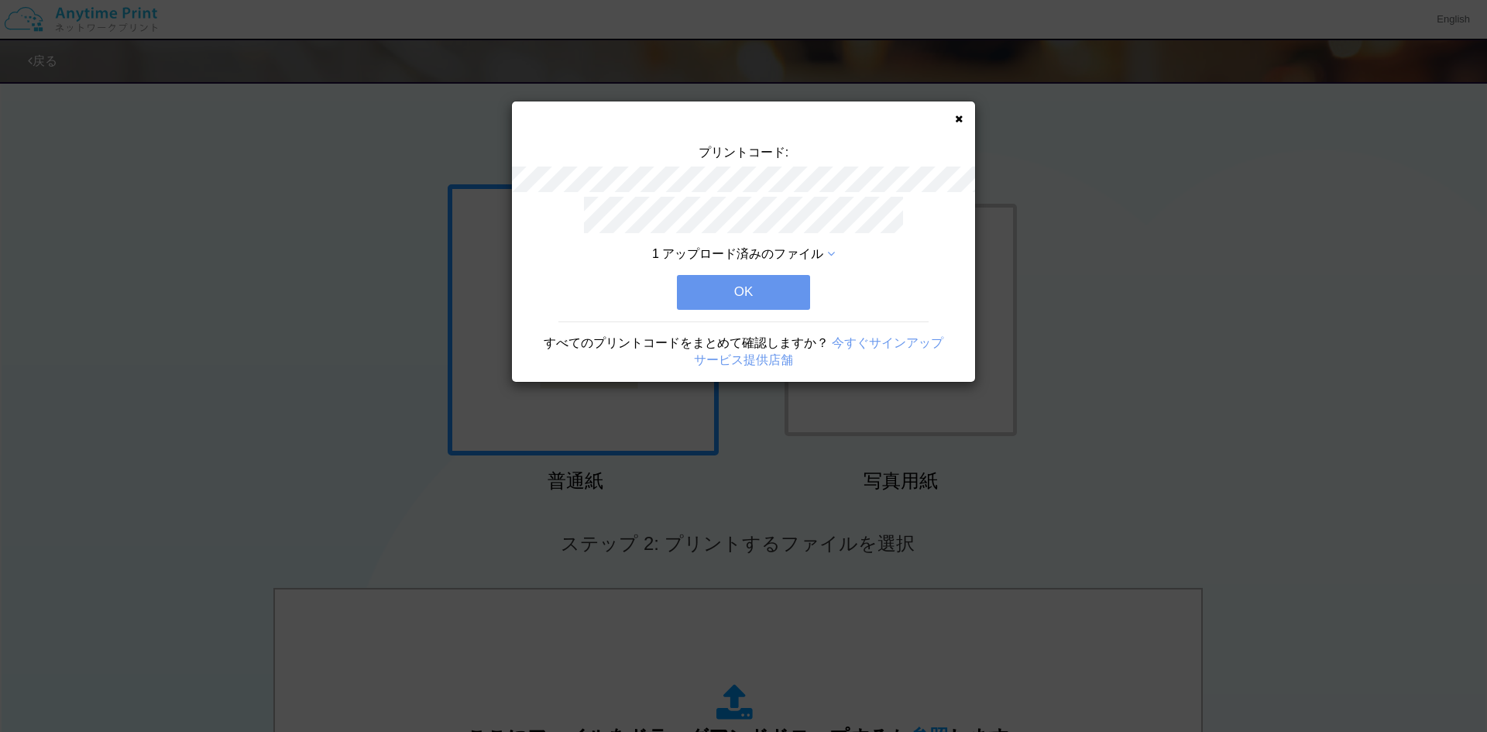
click at [960, 117] on icon at bounding box center [959, 119] width 8 height 10
